Goal: Transaction & Acquisition: Download file/media

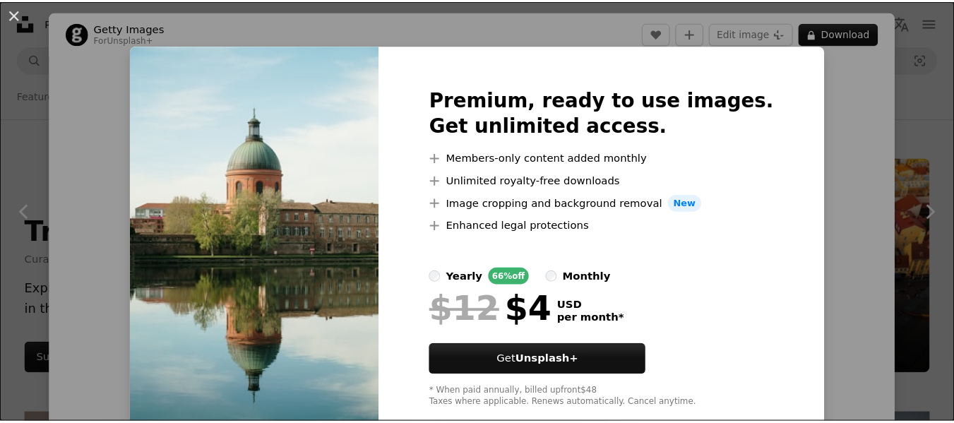
scroll to position [424, 0]
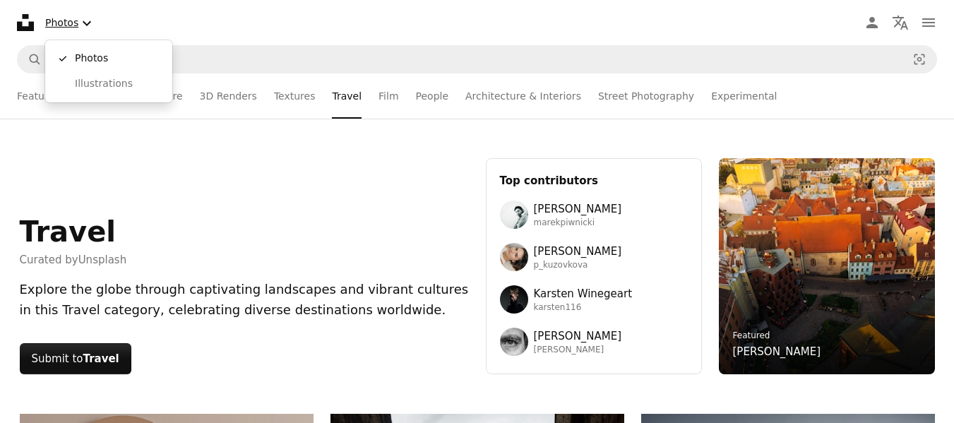
click at [80, 28] on icon "Chevron down" at bounding box center [86, 23] width 17 height 17
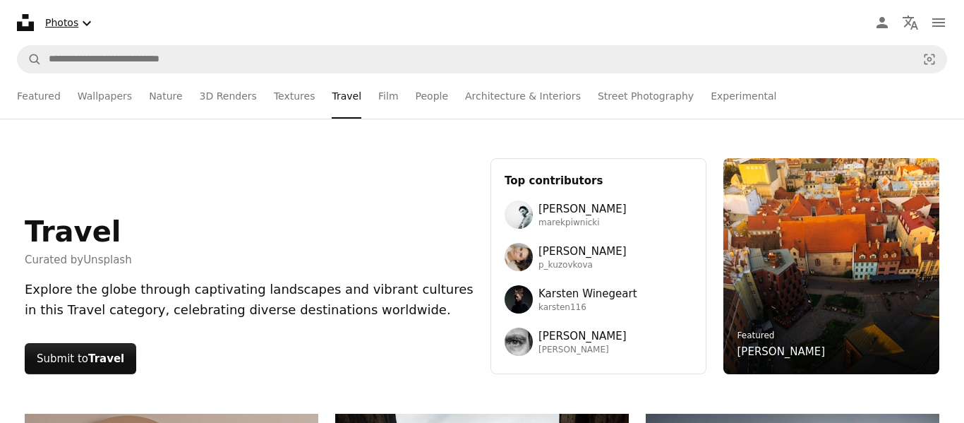
click at [81, 26] on icon "Chevron down" at bounding box center [86, 23] width 17 height 17
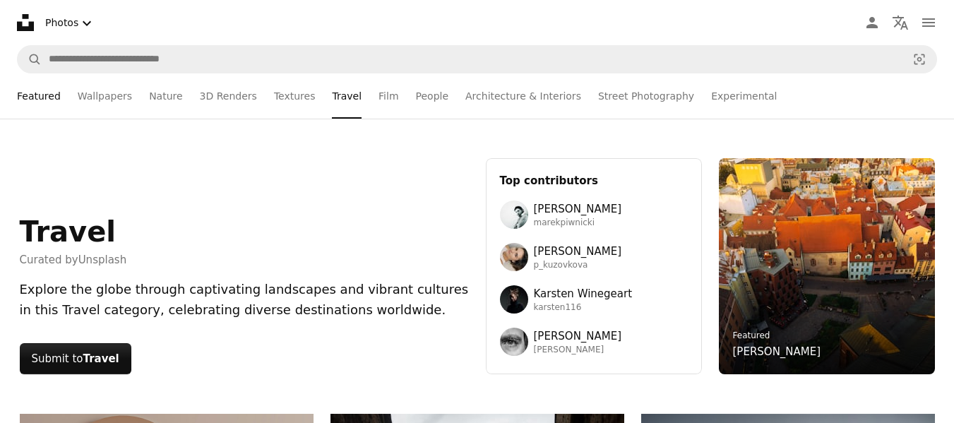
click at [42, 95] on link "Featured" at bounding box center [39, 95] width 44 height 45
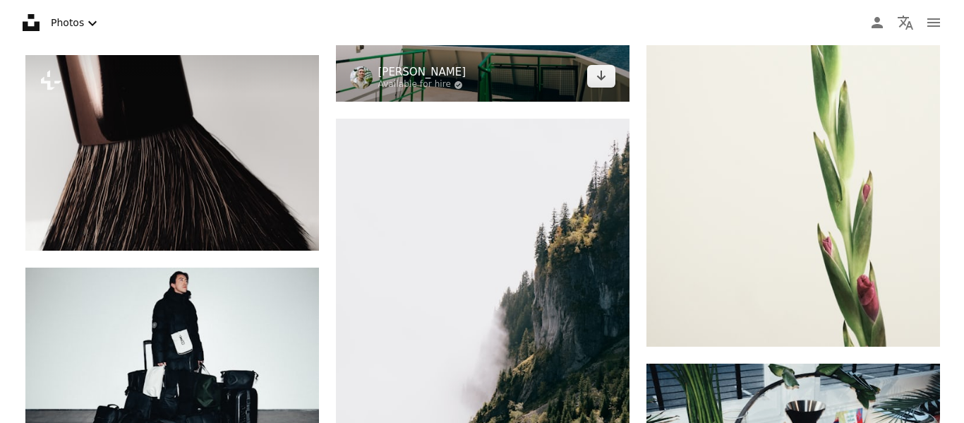
scroll to position [1130, 0]
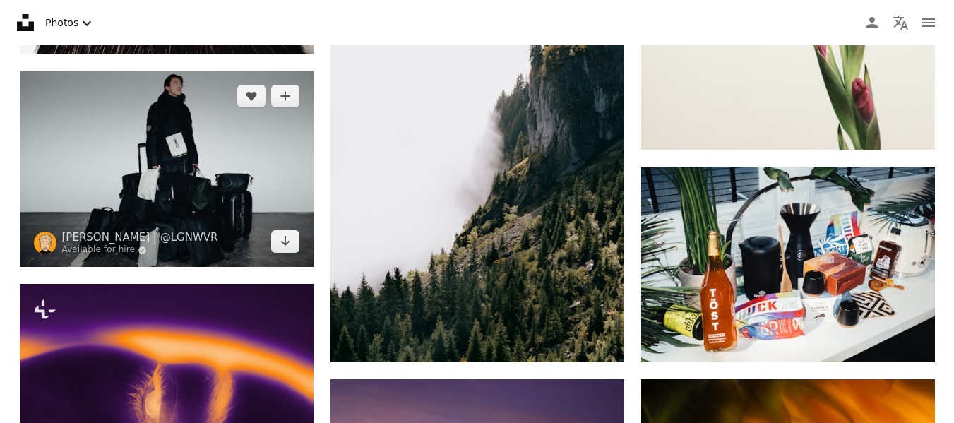
click at [198, 220] on img at bounding box center [167, 169] width 294 height 196
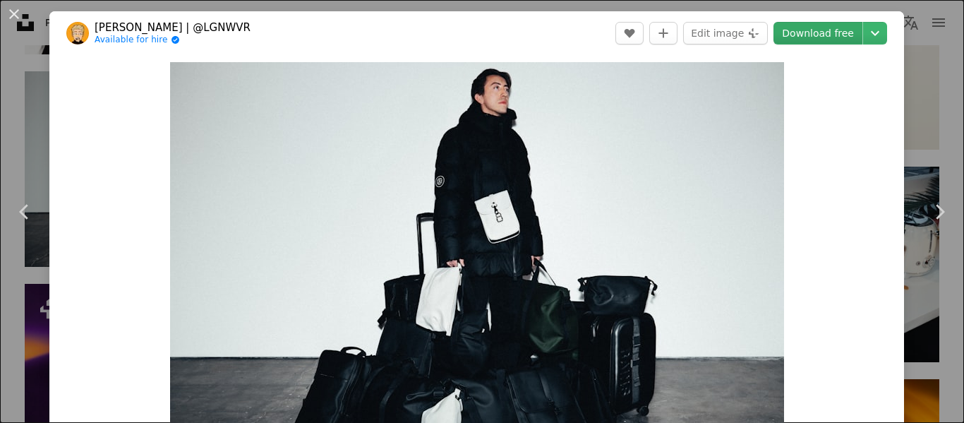
click at [835, 41] on link "Download free" at bounding box center [818, 33] width 89 height 23
